Goal: Register for event/course

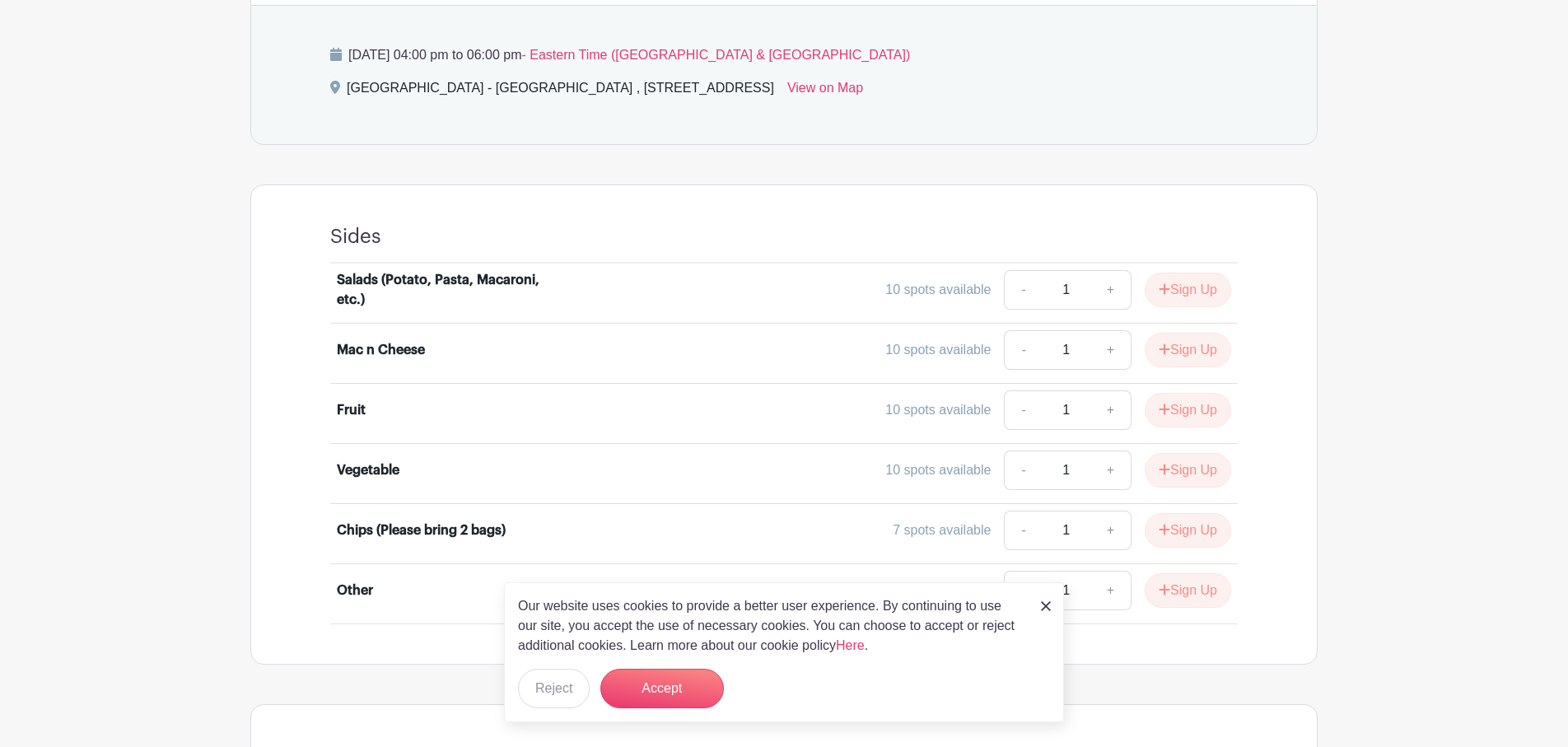
scroll to position [828, 0]
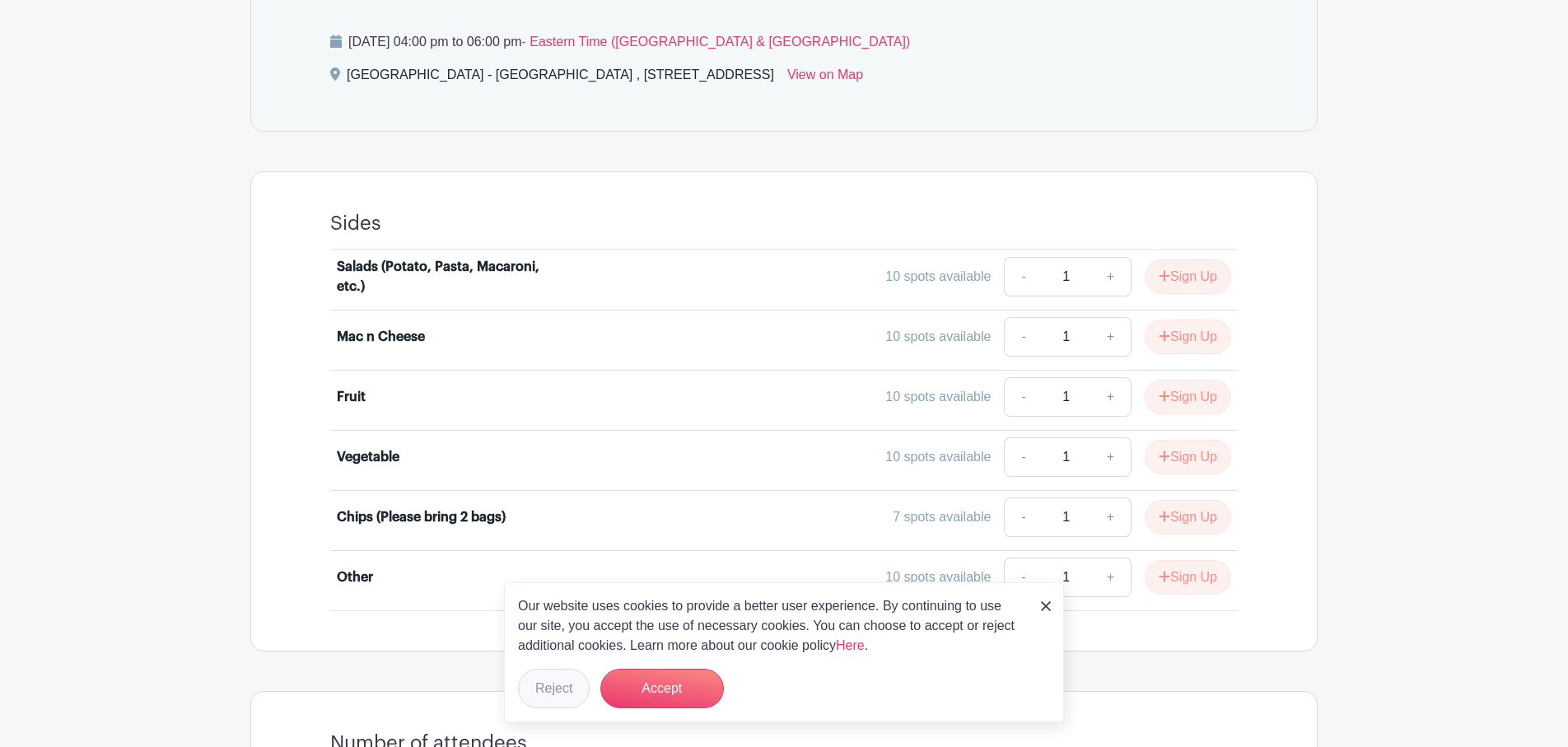
click at [546, 689] on button "Reject" at bounding box center [553, 688] width 71 height 39
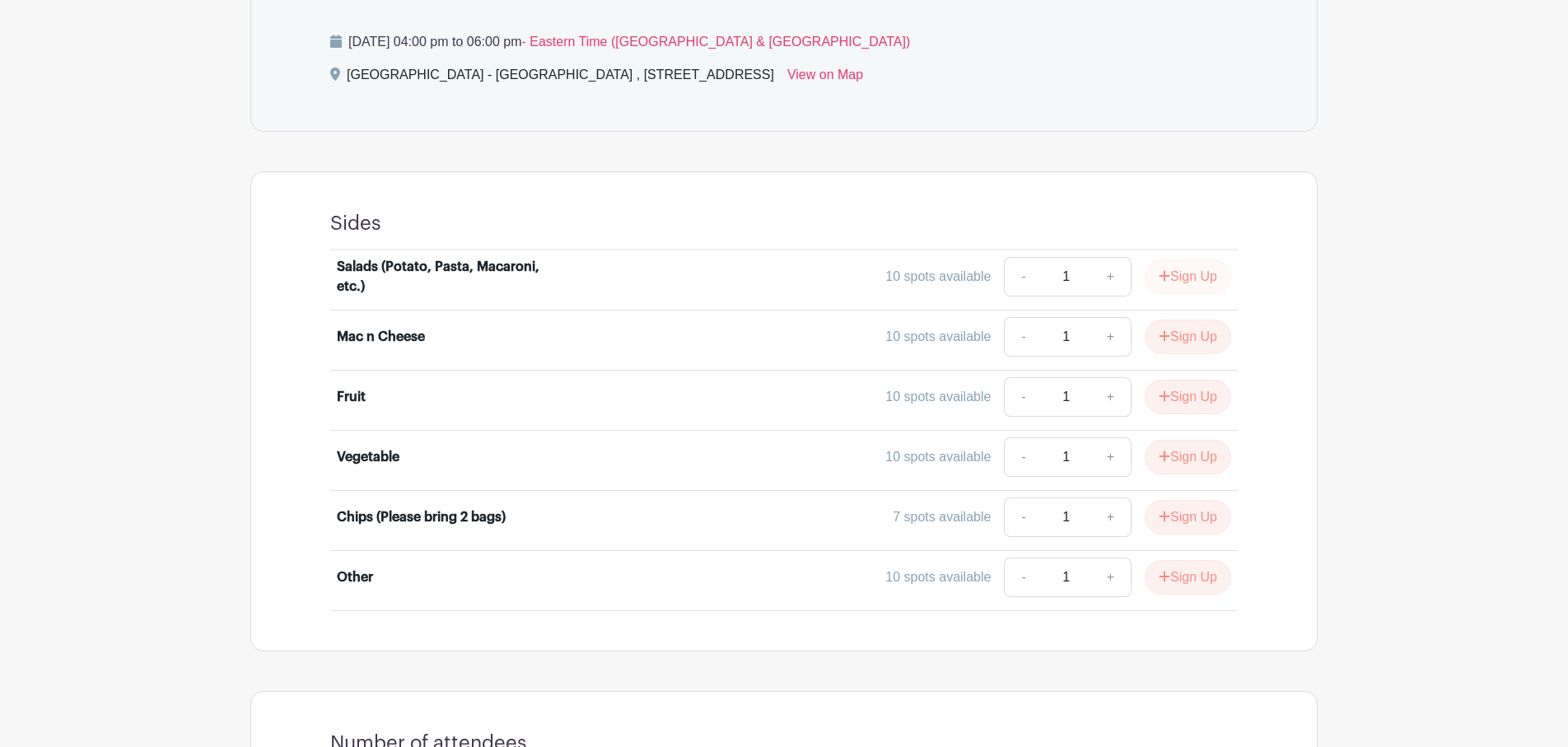
click at [1183, 271] on button "Sign Up" at bounding box center [1188, 277] width 87 height 35
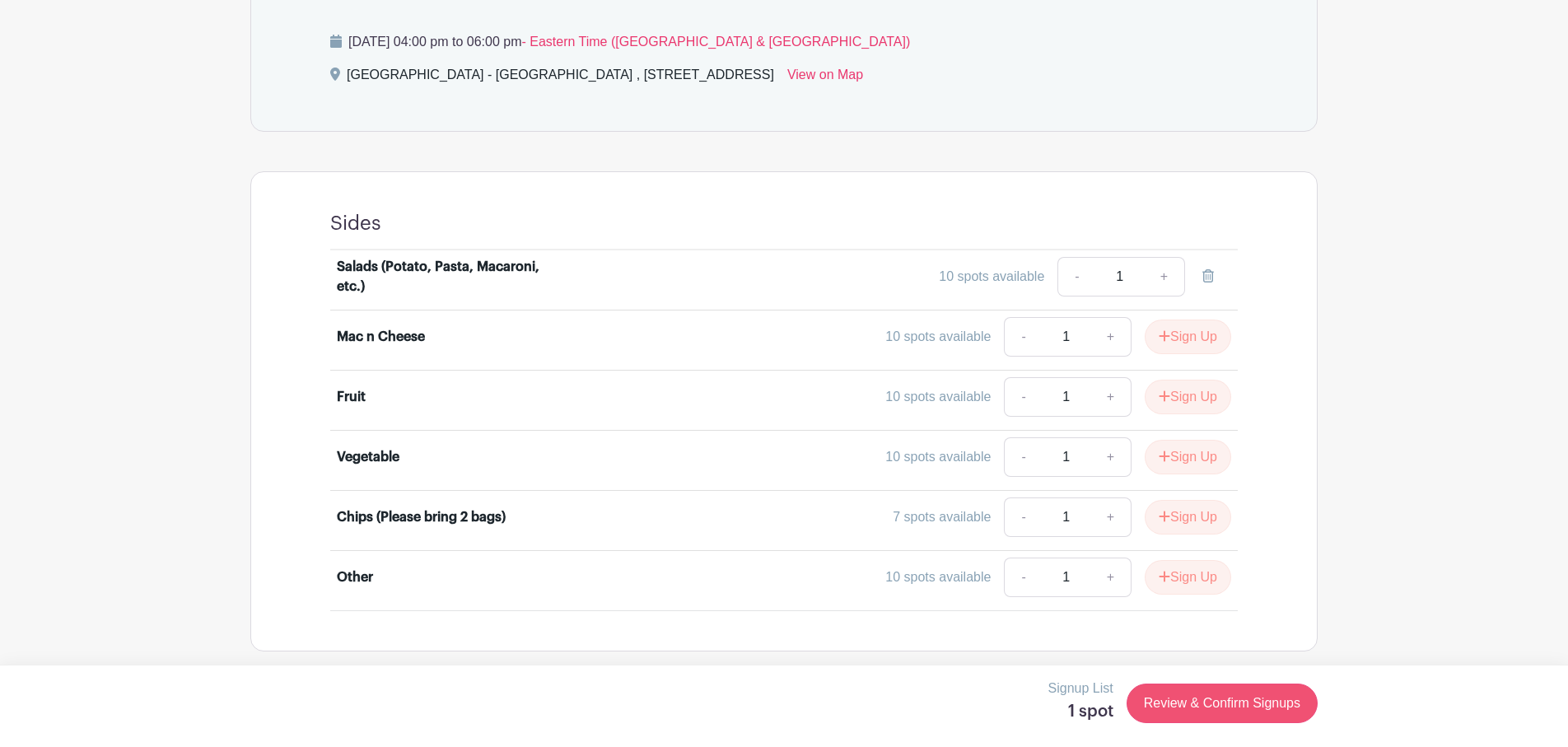
click at [1177, 703] on link "Review & Confirm Signups" at bounding box center [1221, 702] width 191 height 39
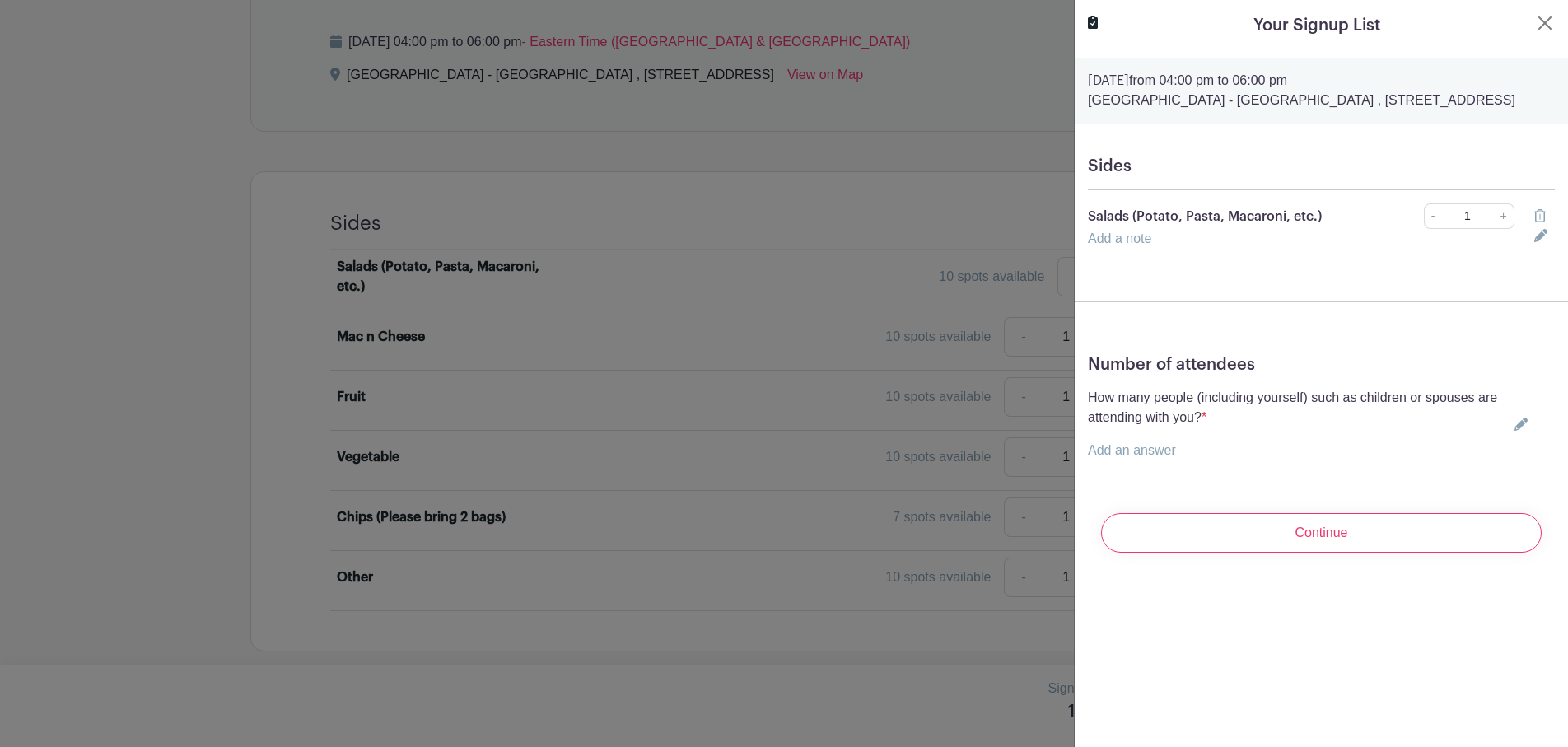
click at [1143, 245] on link "Add a note" at bounding box center [1119, 238] width 63 height 14
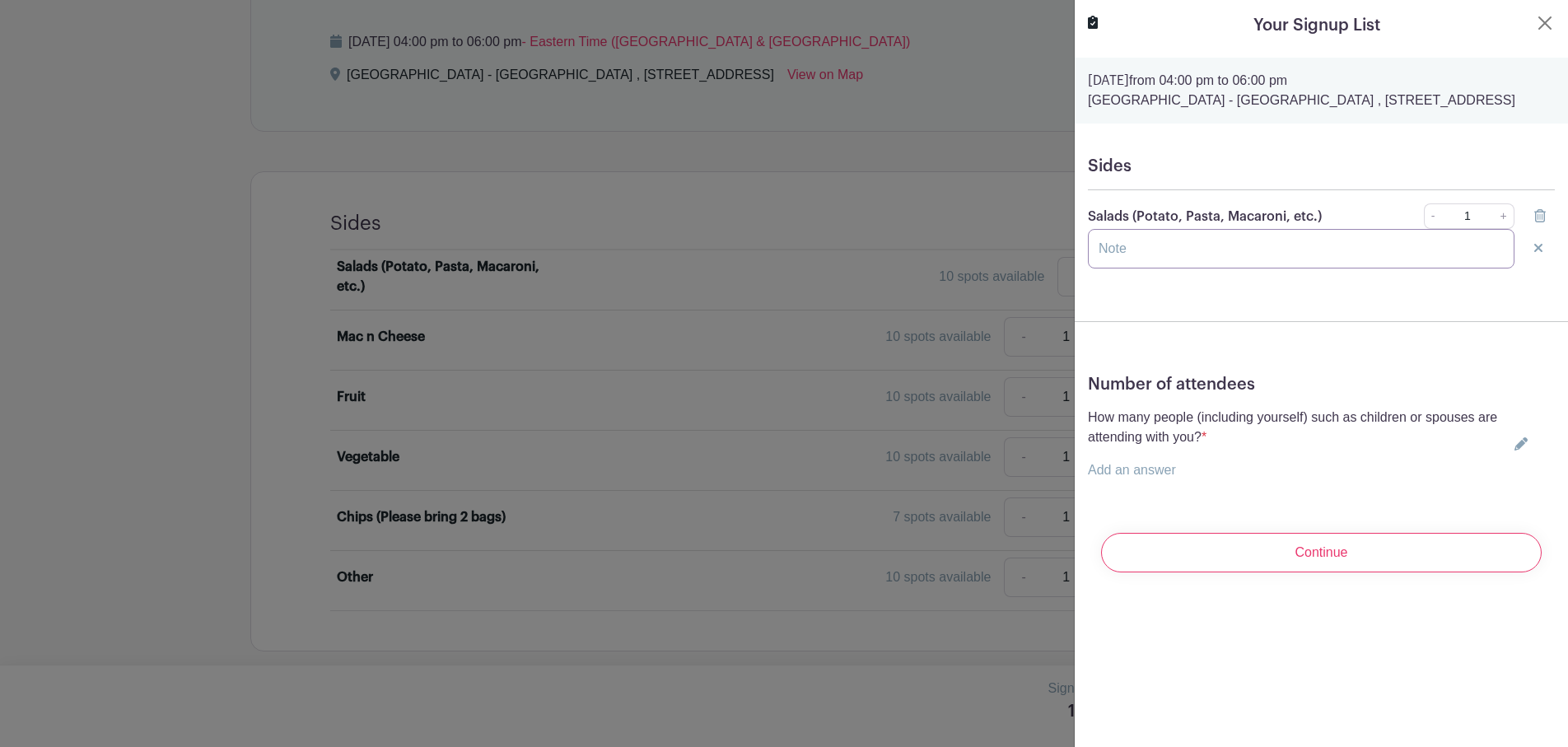
click at [1143, 259] on input "text" at bounding box center [1301, 248] width 426 height 39
type input "Pasta Salad"
click at [1511, 323] on form "[DATE] 04:00 pm to 06:00 pm [GEOGRAPHIC_DATA] - [GEOGRAPHIC_DATA] , [STREET_ADD…" at bounding box center [1320, 321] width 493 height 528
click at [1113, 476] on link "Add an answer" at bounding box center [1132, 469] width 88 height 14
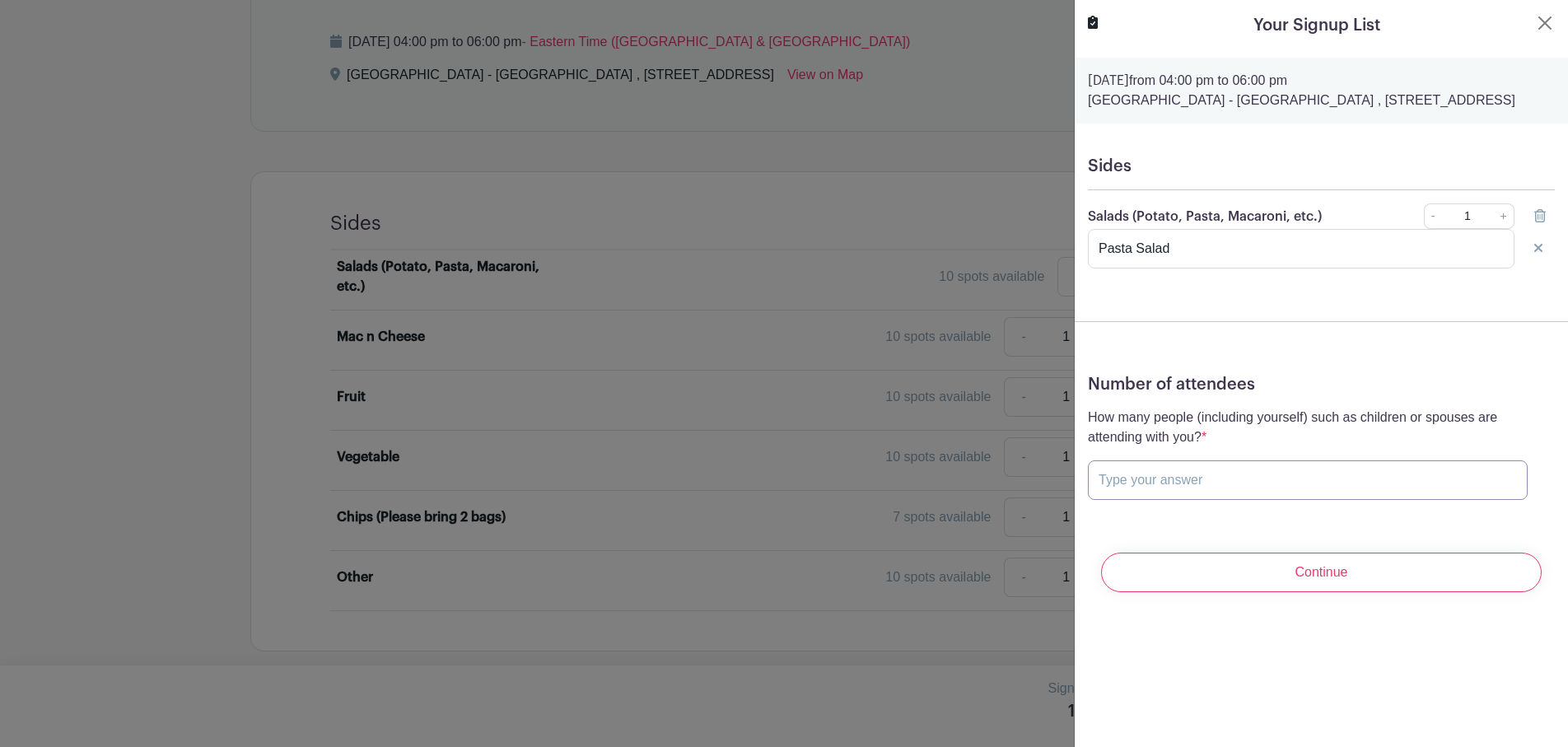
click at [1157, 500] on input "text" at bounding box center [1307, 479] width 440 height 39
type input "3"
click at [1137, 526] on div "Number of attendees How many people (including yourself) such as children or sp…" at bounding box center [1320, 443] width 493 height 165
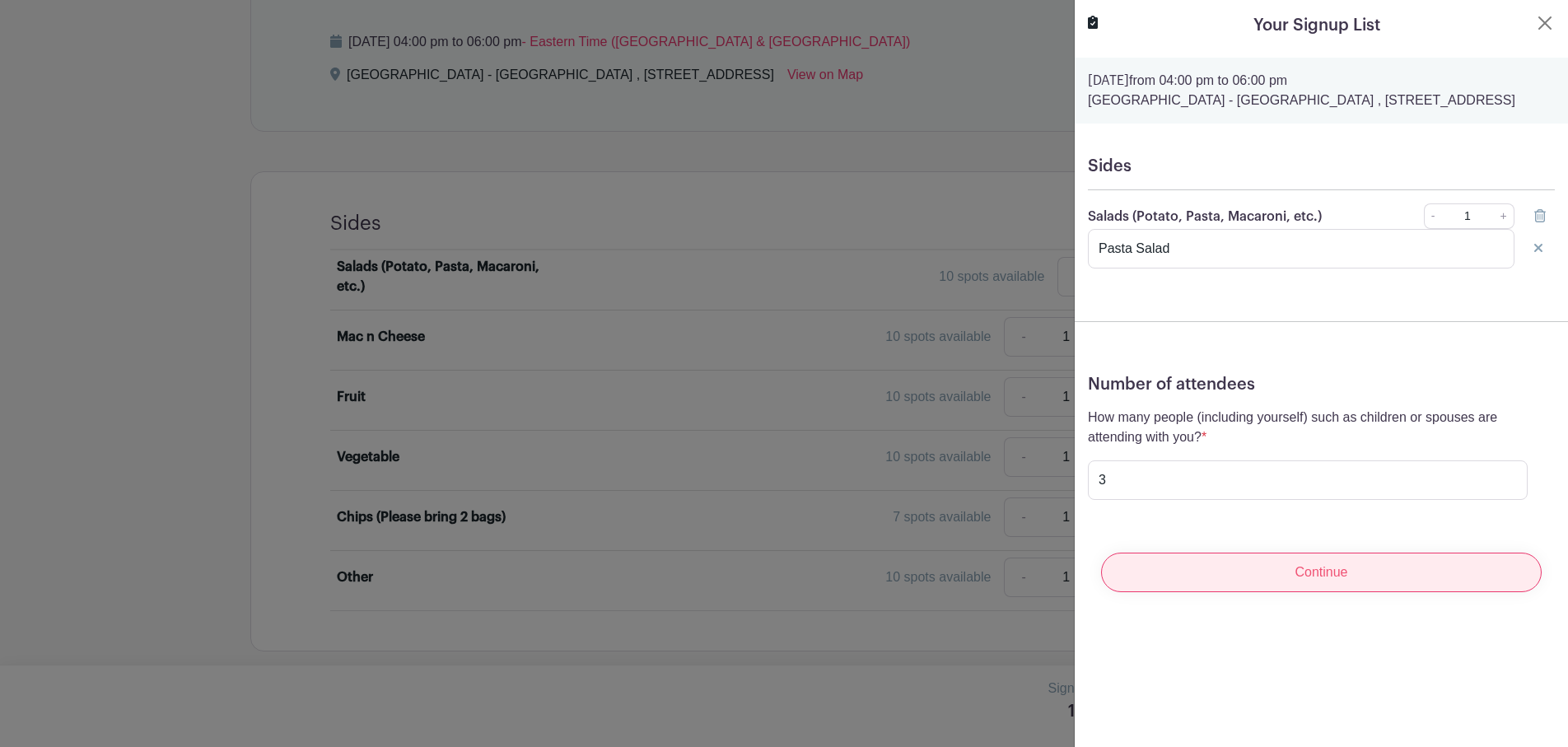
click at [1229, 590] on input "Continue" at bounding box center [1321, 571] width 441 height 39
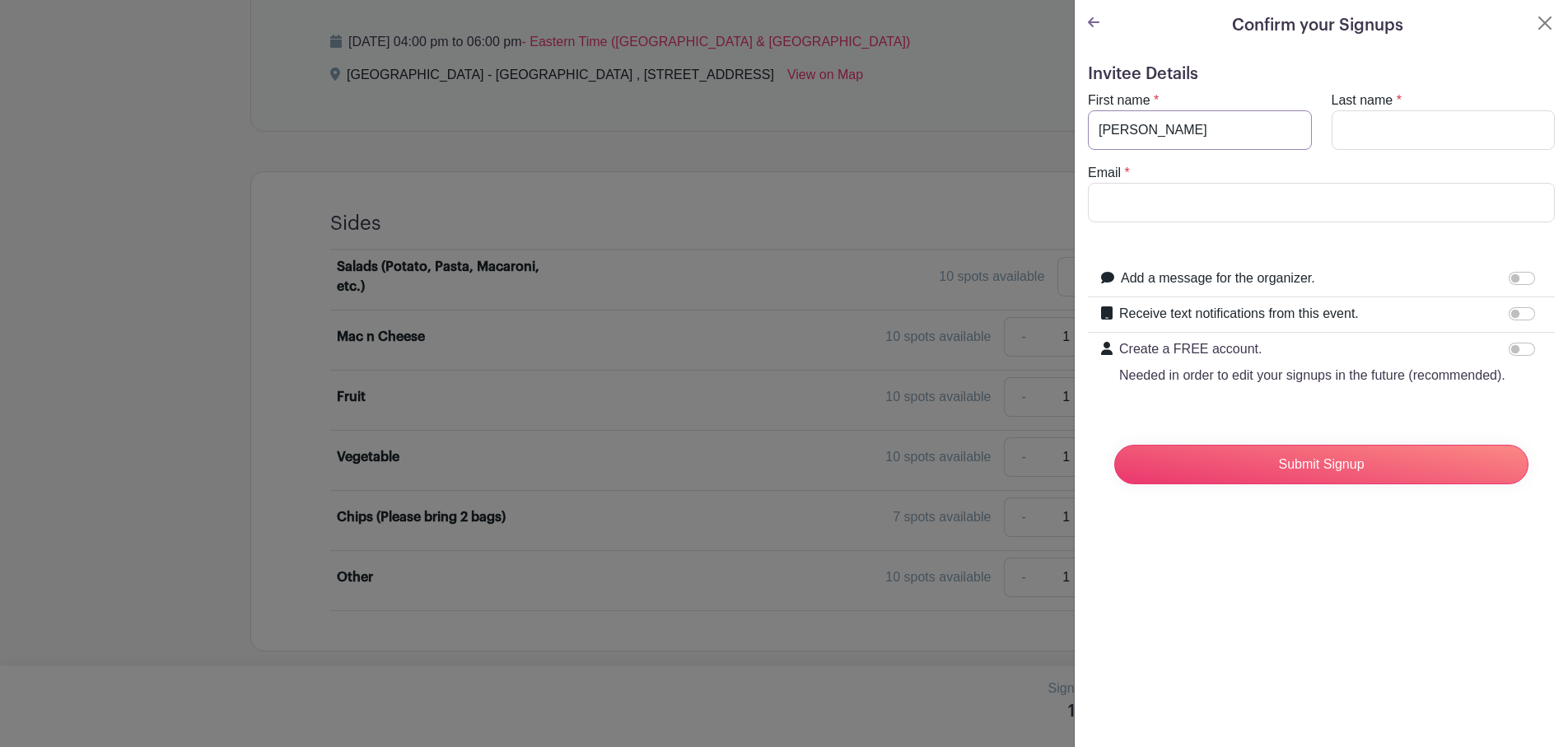
type input "[PERSON_NAME]"
type input "[EMAIL_ADDRESS][DOMAIN_NAME]"
click at [1518, 276] on input "Add a message for the organizer." at bounding box center [1521, 278] width 27 height 13
checkbox input "true"
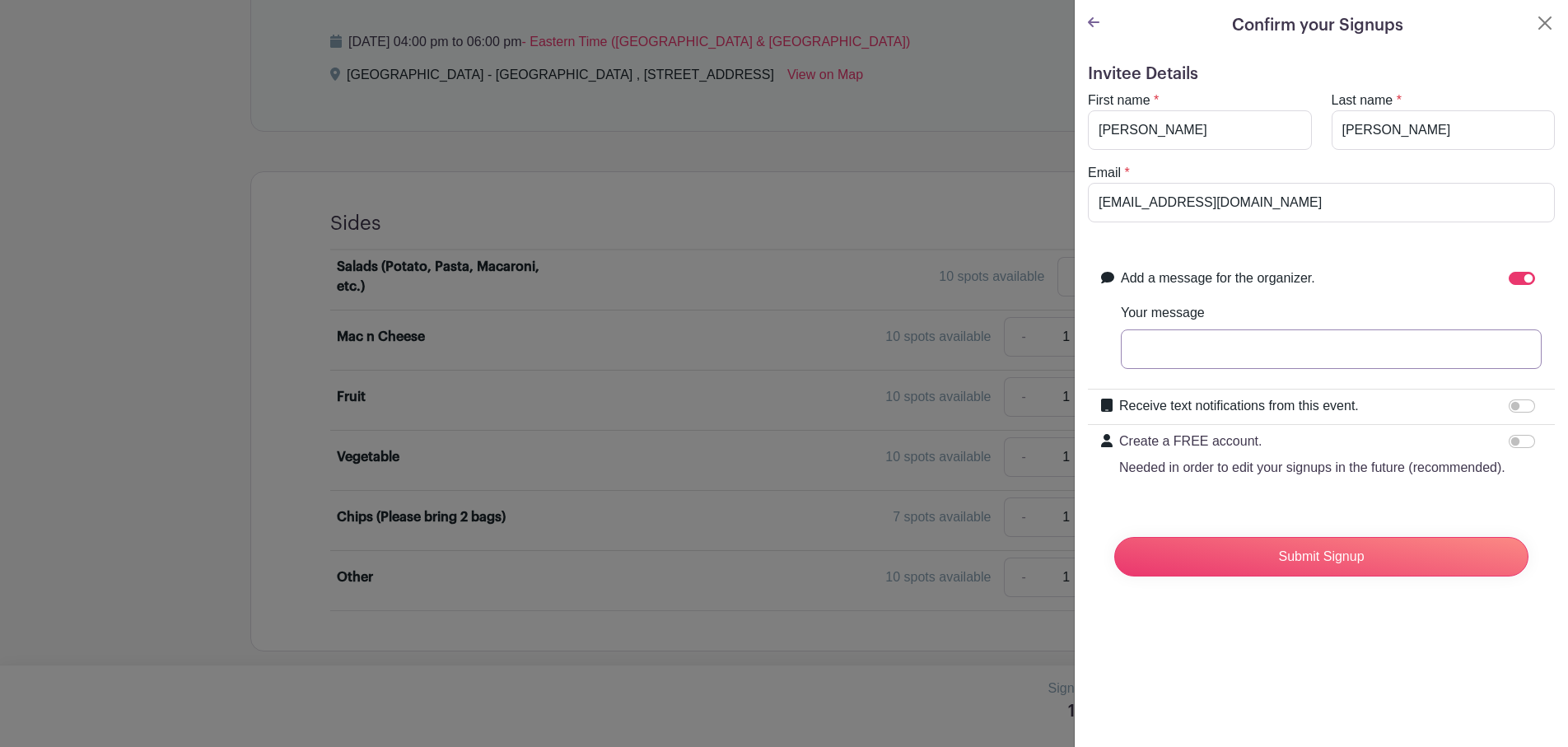
click at [1158, 345] on input "Your message" at bounding box center [1331, 348] width 421 height 39
type input "Whoever organized this is AWESOME!!!!"
click at [1251, 553] on input "Submit Signup" at bounding box center [1320, 556] width 414 height 39
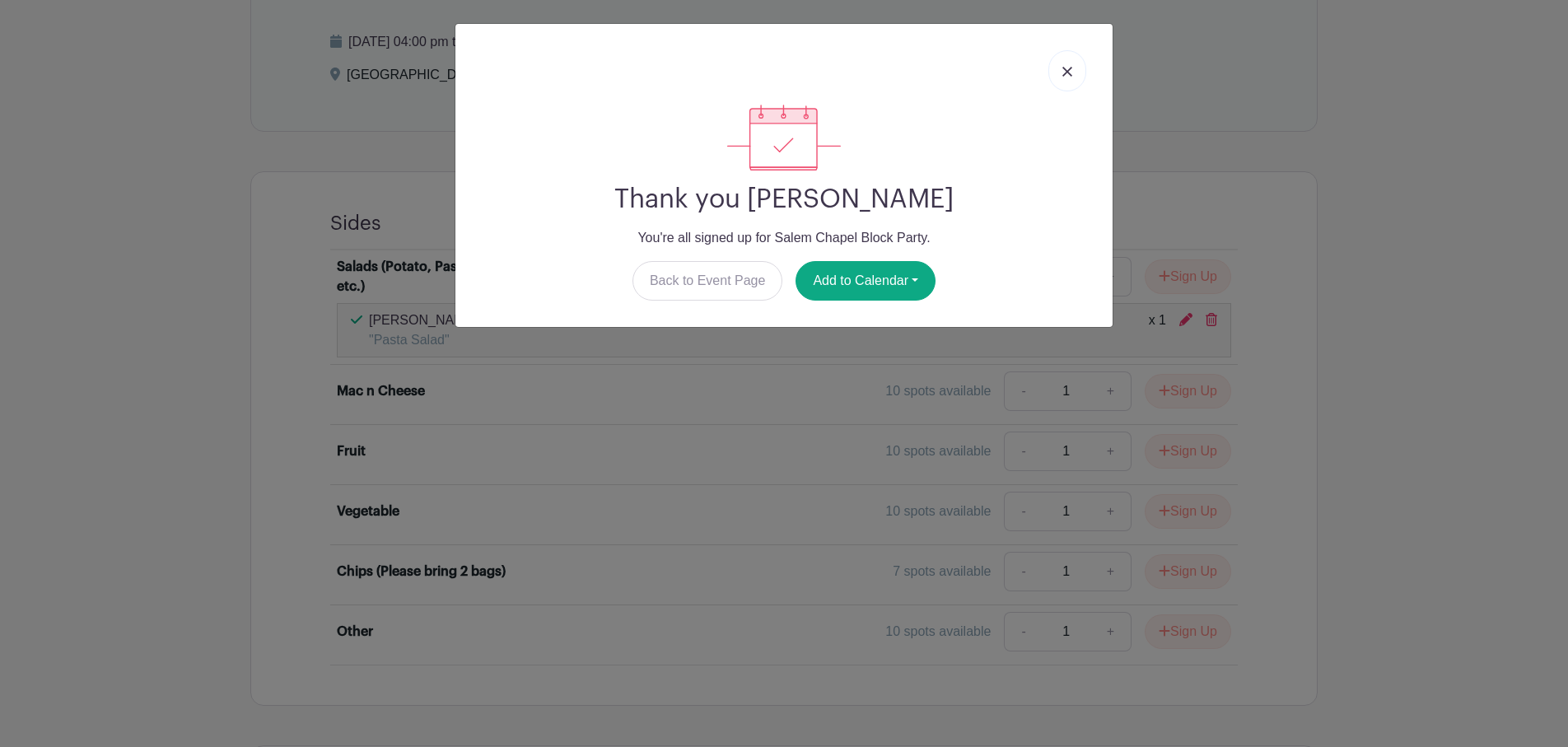
click at [1063, 73] on img at bounding box center [1067, 71] width 10 height 10
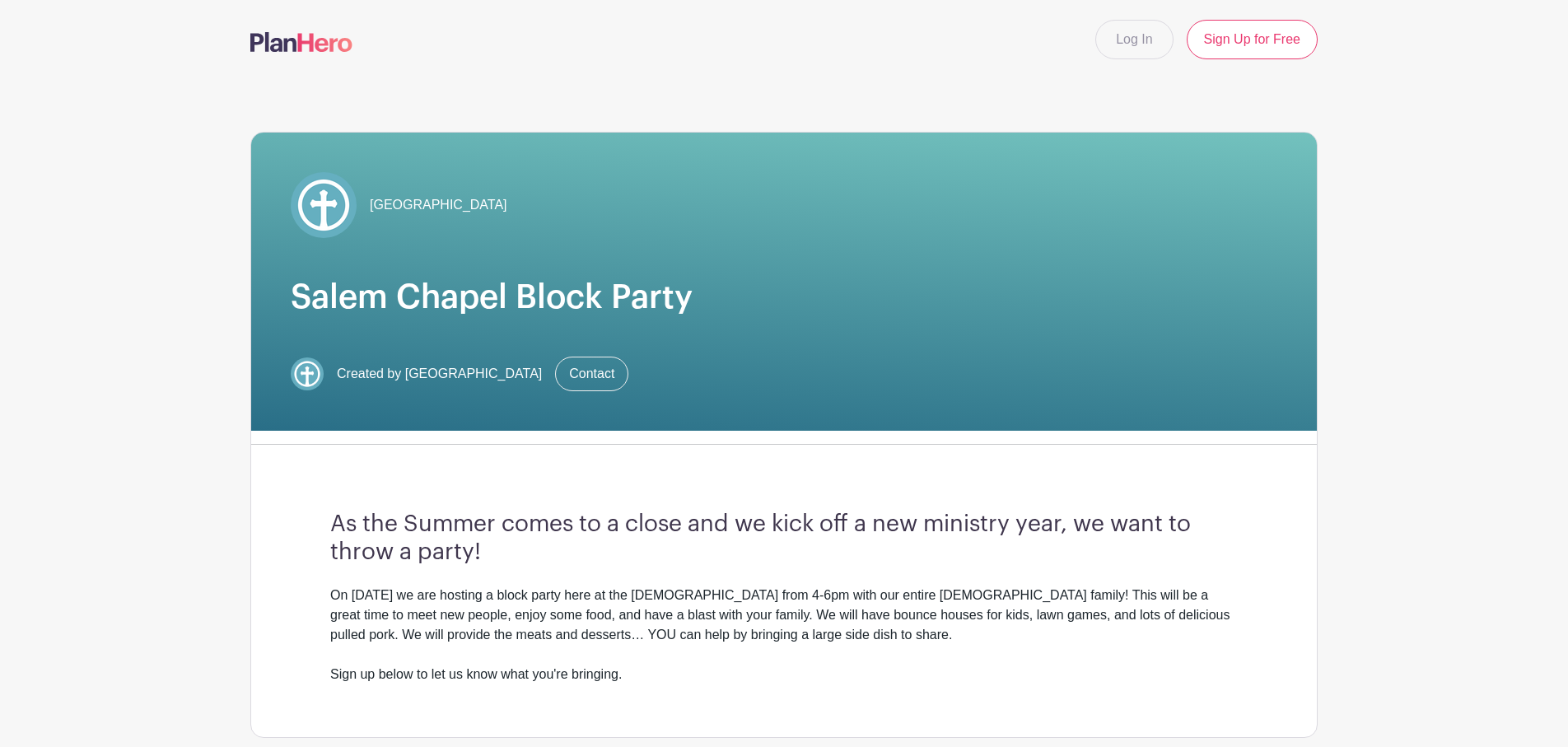
scroll to position [0, 0]
